Goal: Obtain resource: Obtain resource

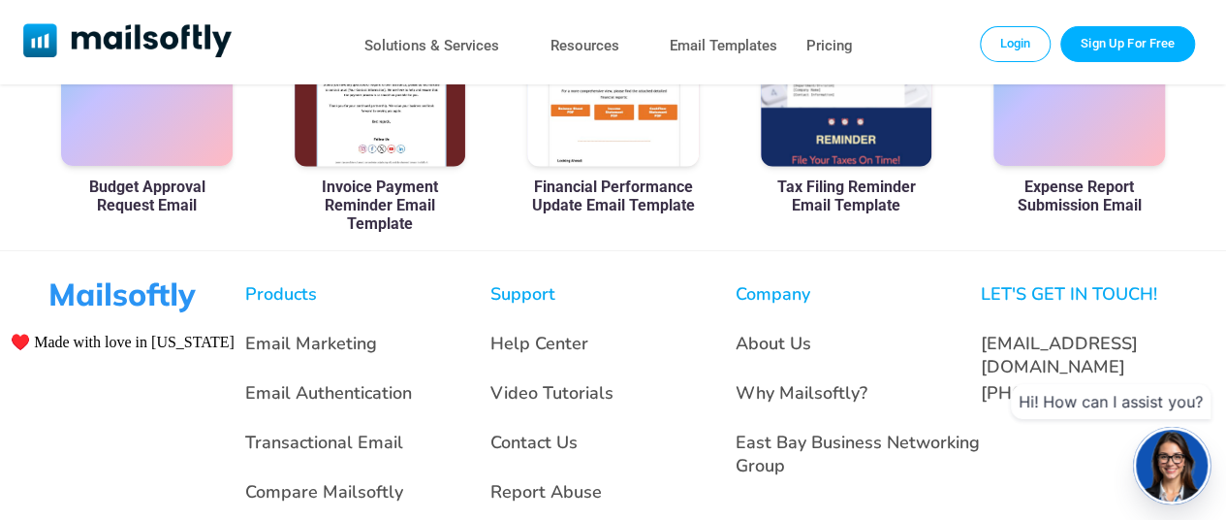
scroll to position [1454, 0]
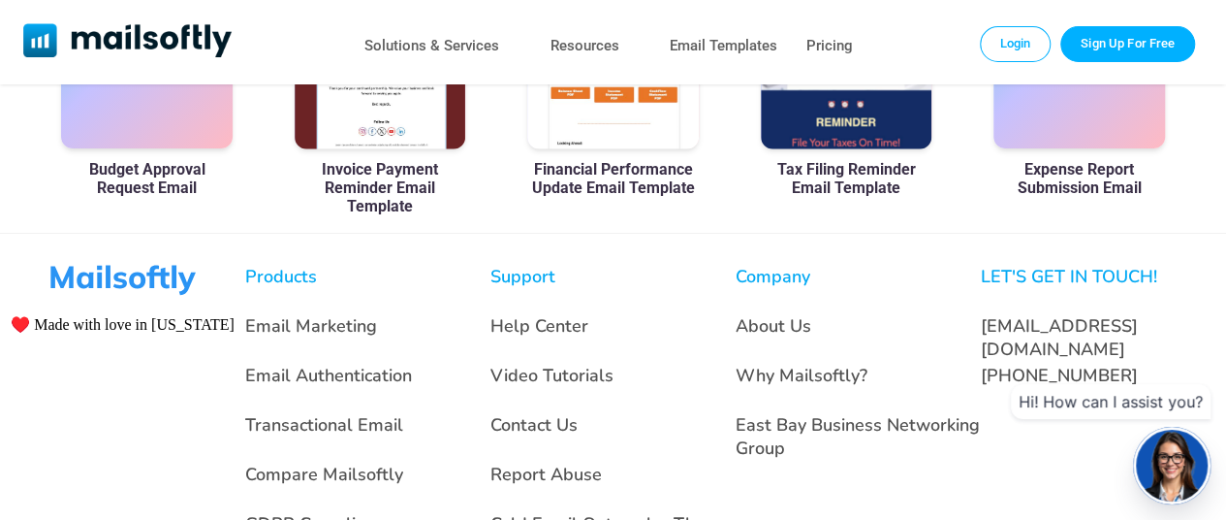
click at [191, 197] on h3 "Budget Approval Request Email" at bounding box center [147, 178] width 172 height 37
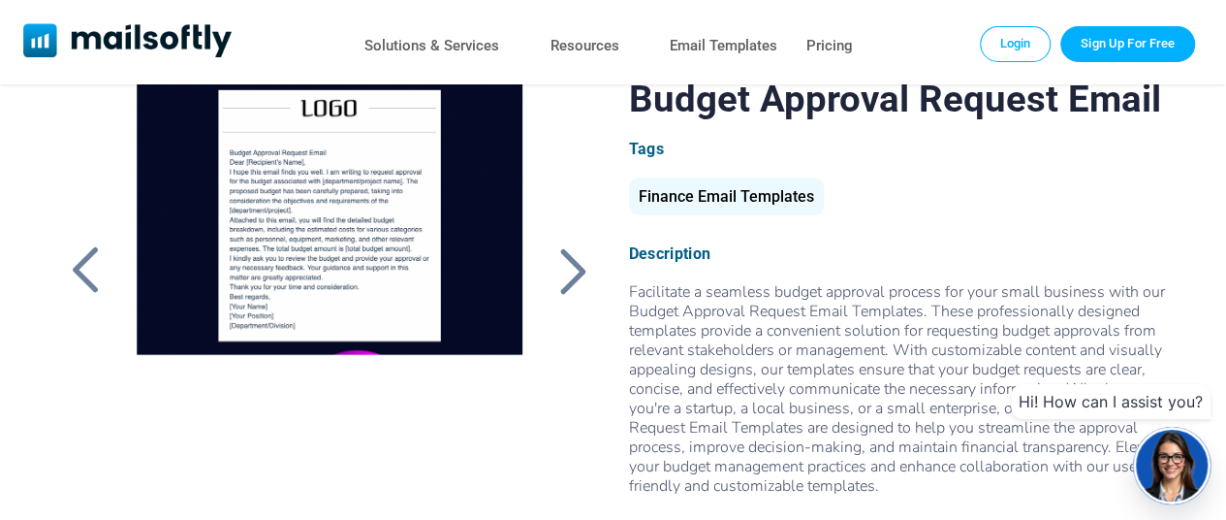
scroll to position [291, 0]
